Goal: Answer question/provide support: Answer question/provide support

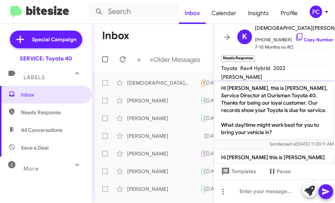
scroll to position [729, 0]
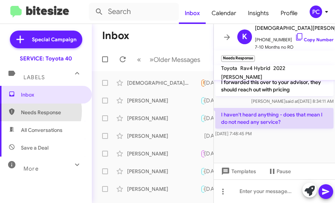
click at [32, 111] on span "Needs Response" at bounding box center [52, 111] width 63 height 7
type input "in:needs-response"
